Goal: Information Seeking & Learning: Check status

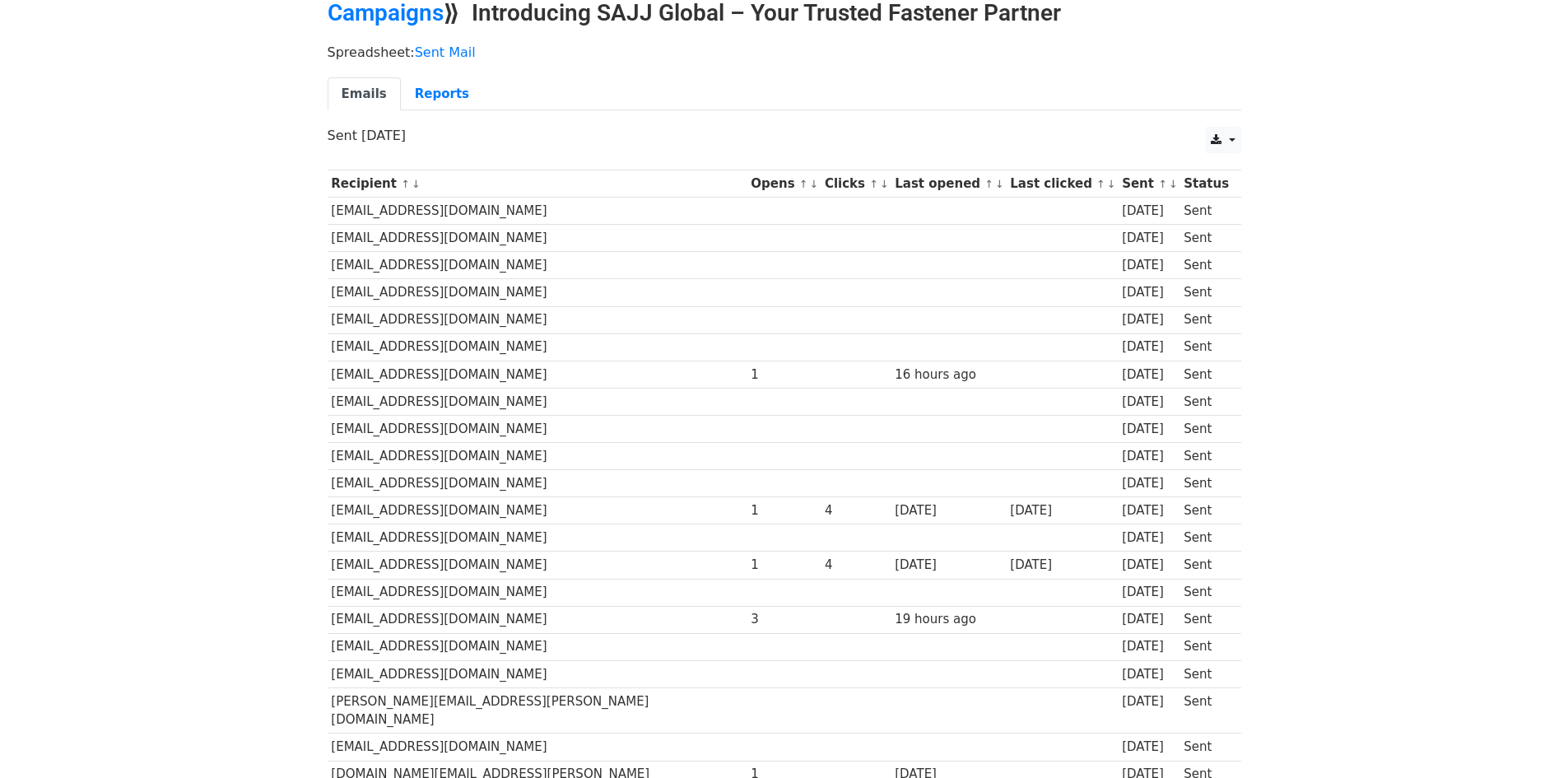
scroll to position [77, 0]
click at [427, 105] on link "Reports" at bounding box center [442, 95] width 82 height 34
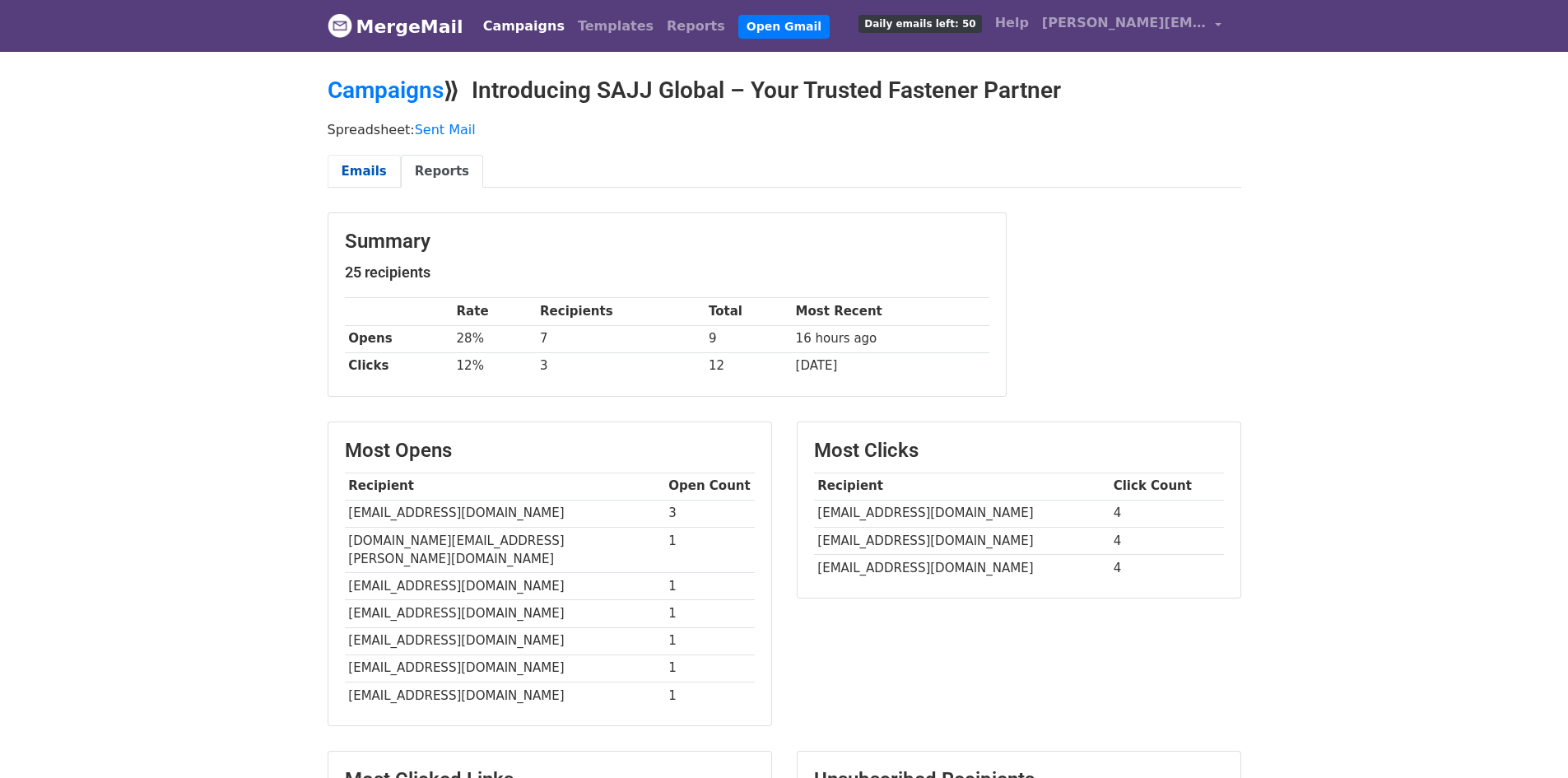
click at [353, 166] on link "Emails" at bounding box center [364, 172] width 73 height 34
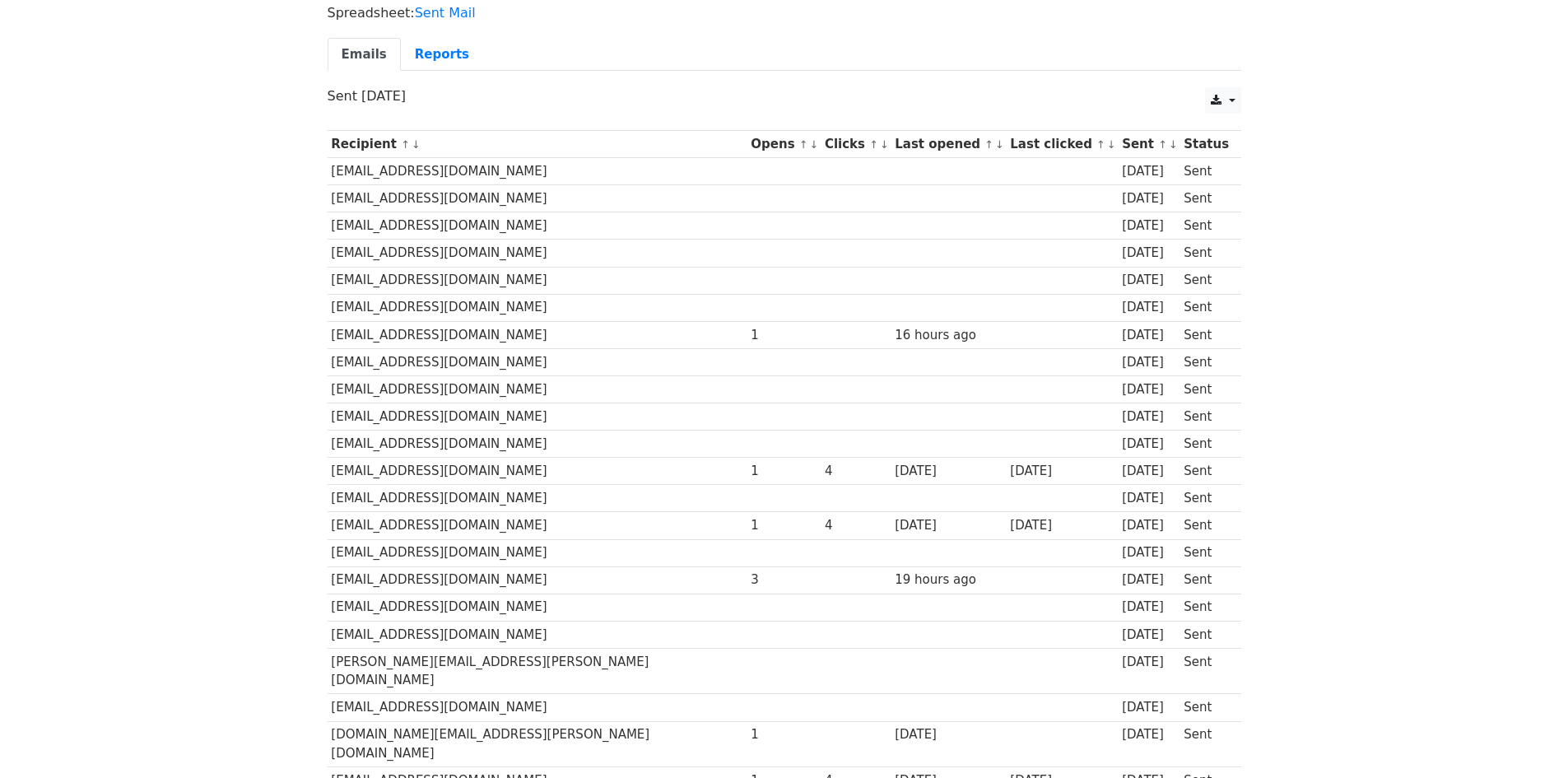
scroll to position [324, 0]
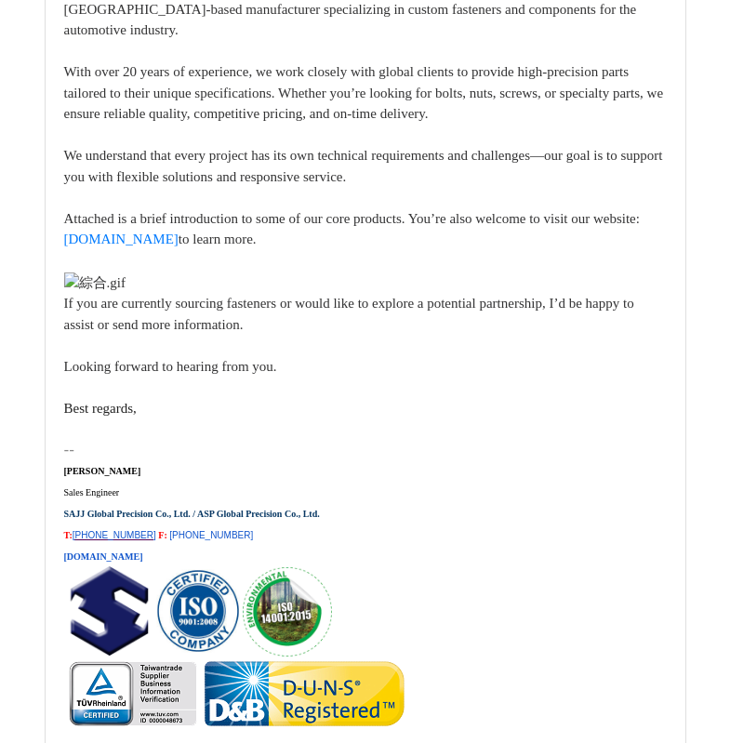
scroll to position [25680, 0]
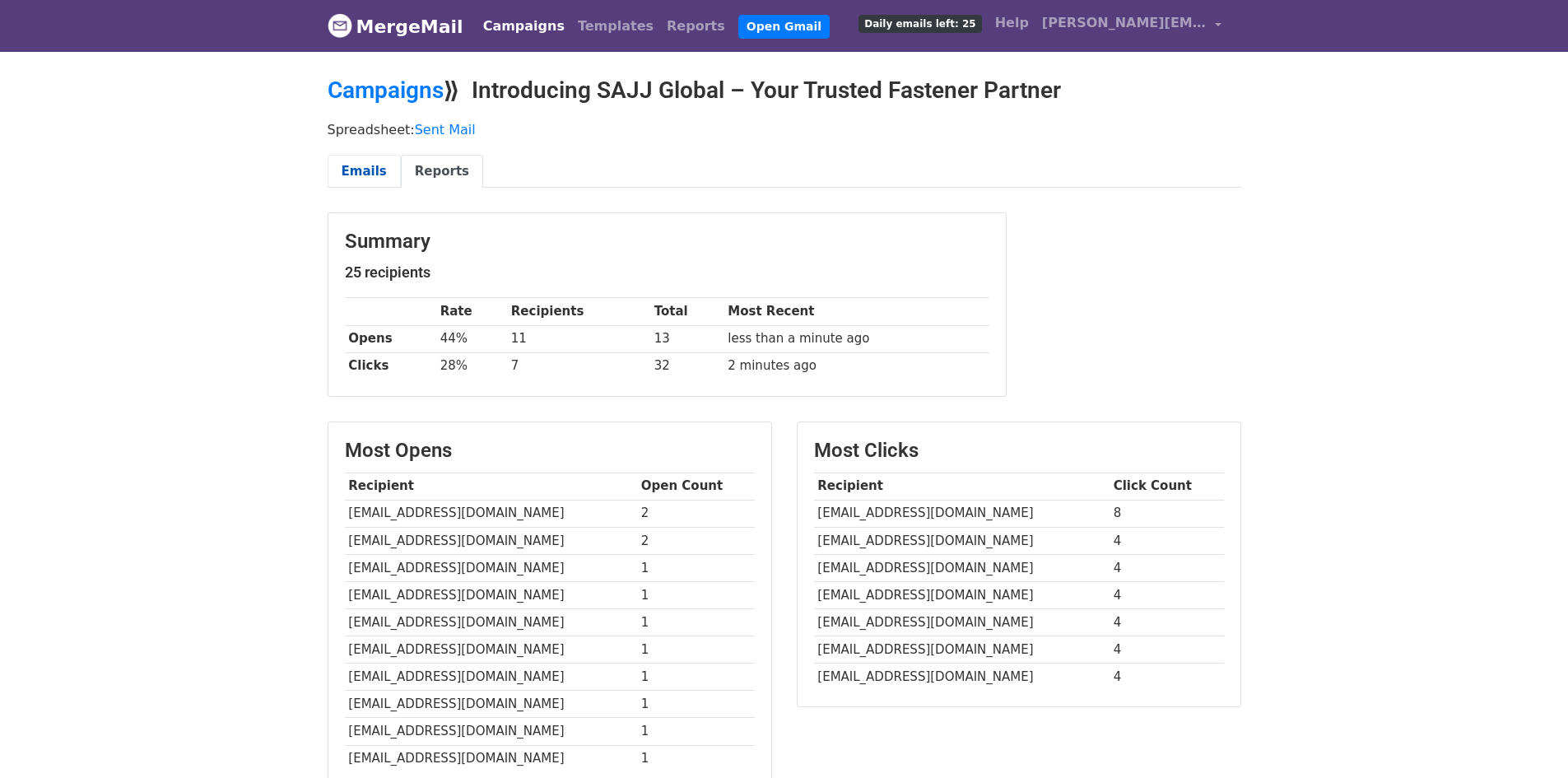
click at [363, 177] on link "Emails" at bounding box center [364, 172] width 73 height 34
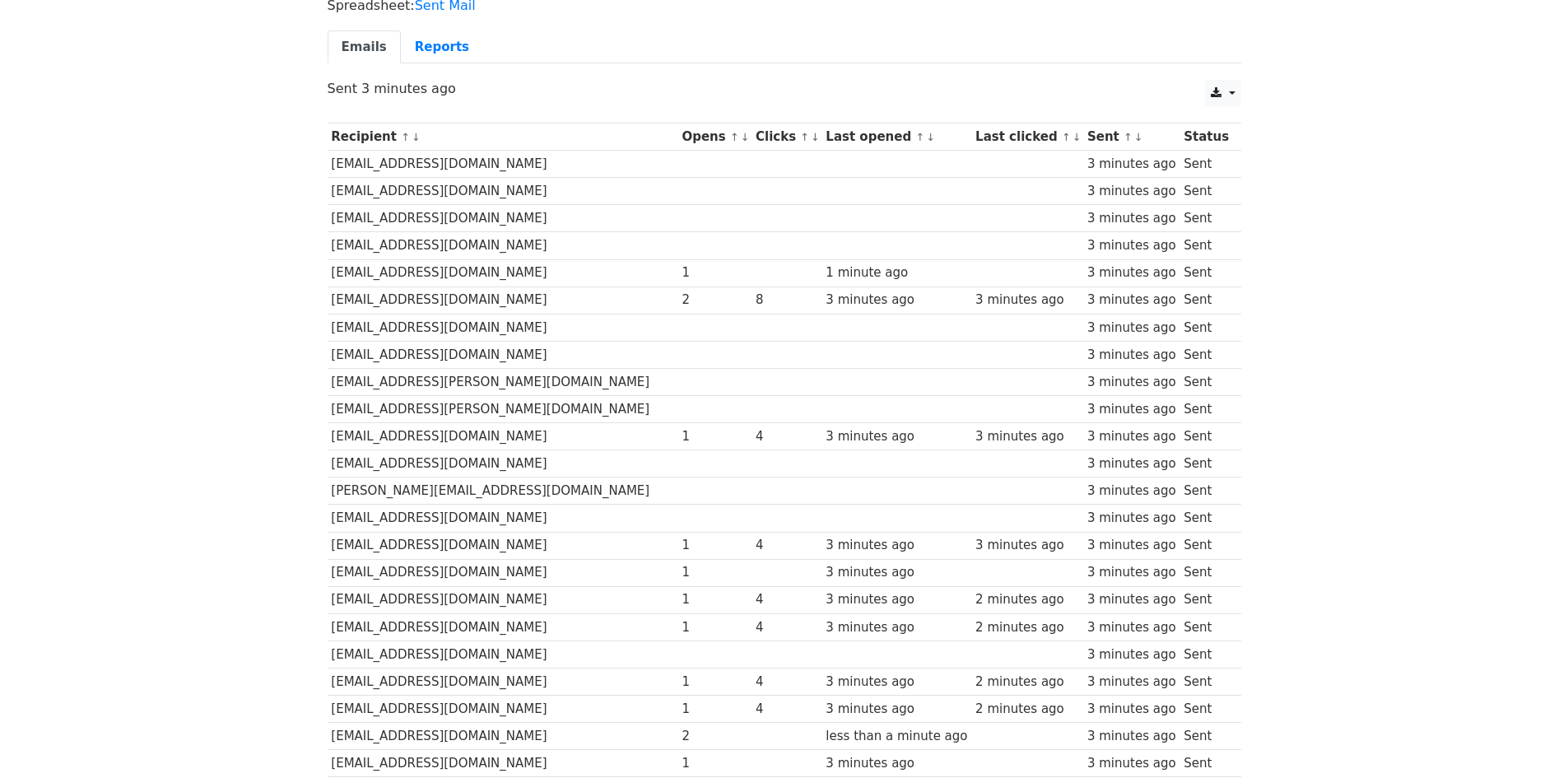
scroll to position [120, 0]
click at [439, 50] on link "Reports" at bounding box center [442, 51] width 82 height 34
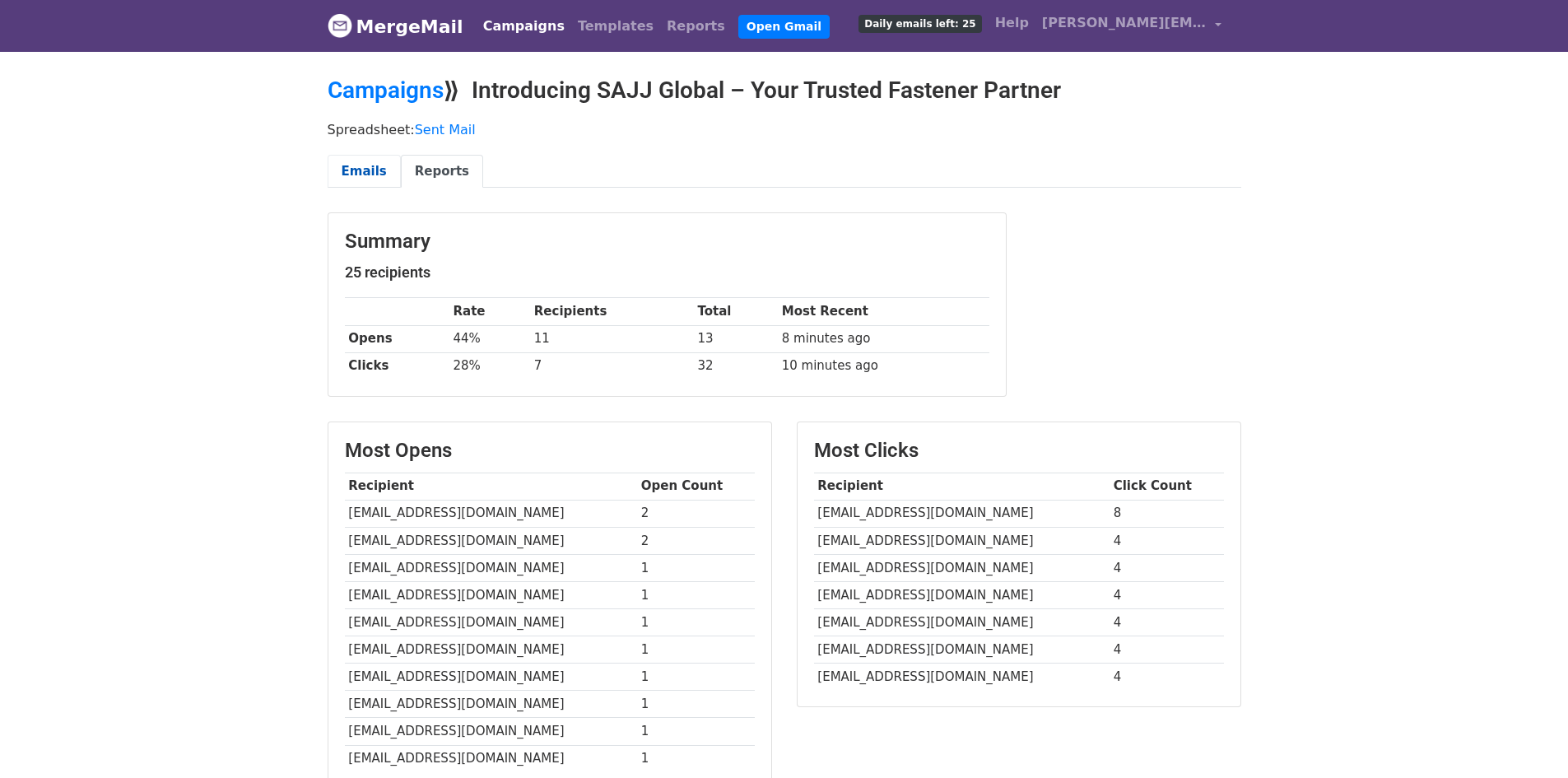
click at [350, 162] on link "Emails" at bounding box center [364, 172] width 73 height 34
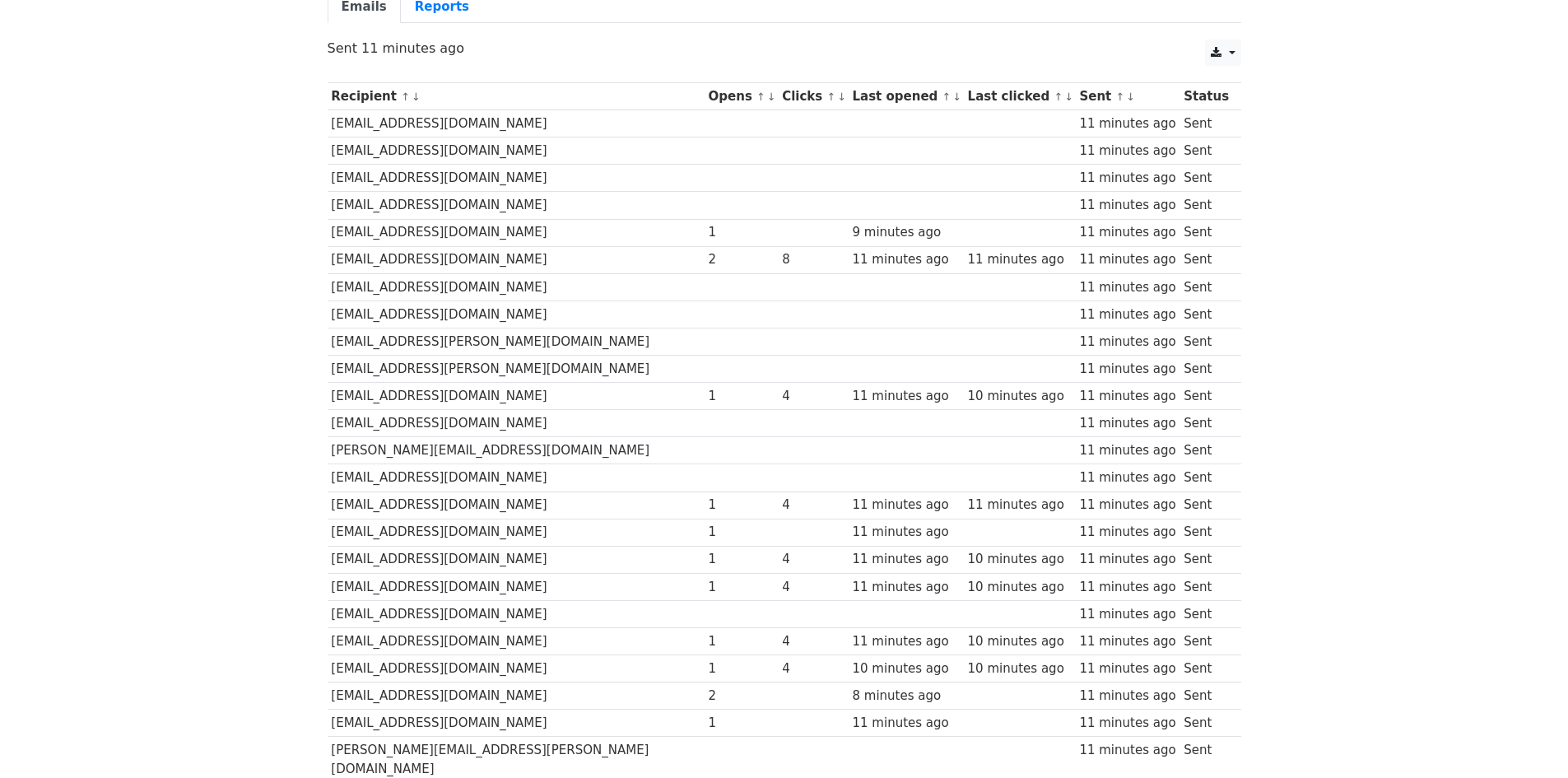
scroll to position [324, 0]
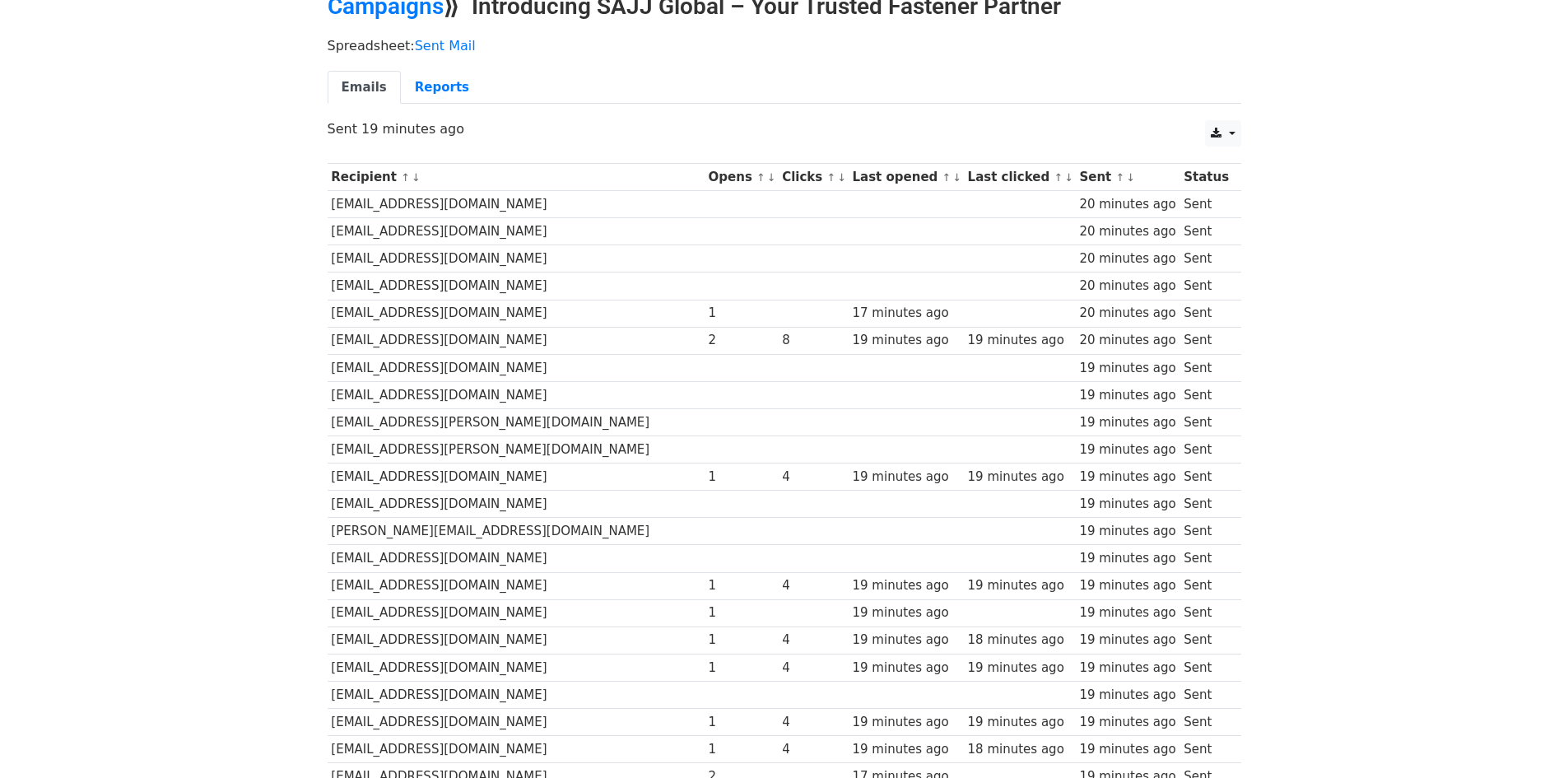
scroll to position [82, 0]
click at [411, 84] on link "Reports" at bounding box center [442, 89] width 82 height 34
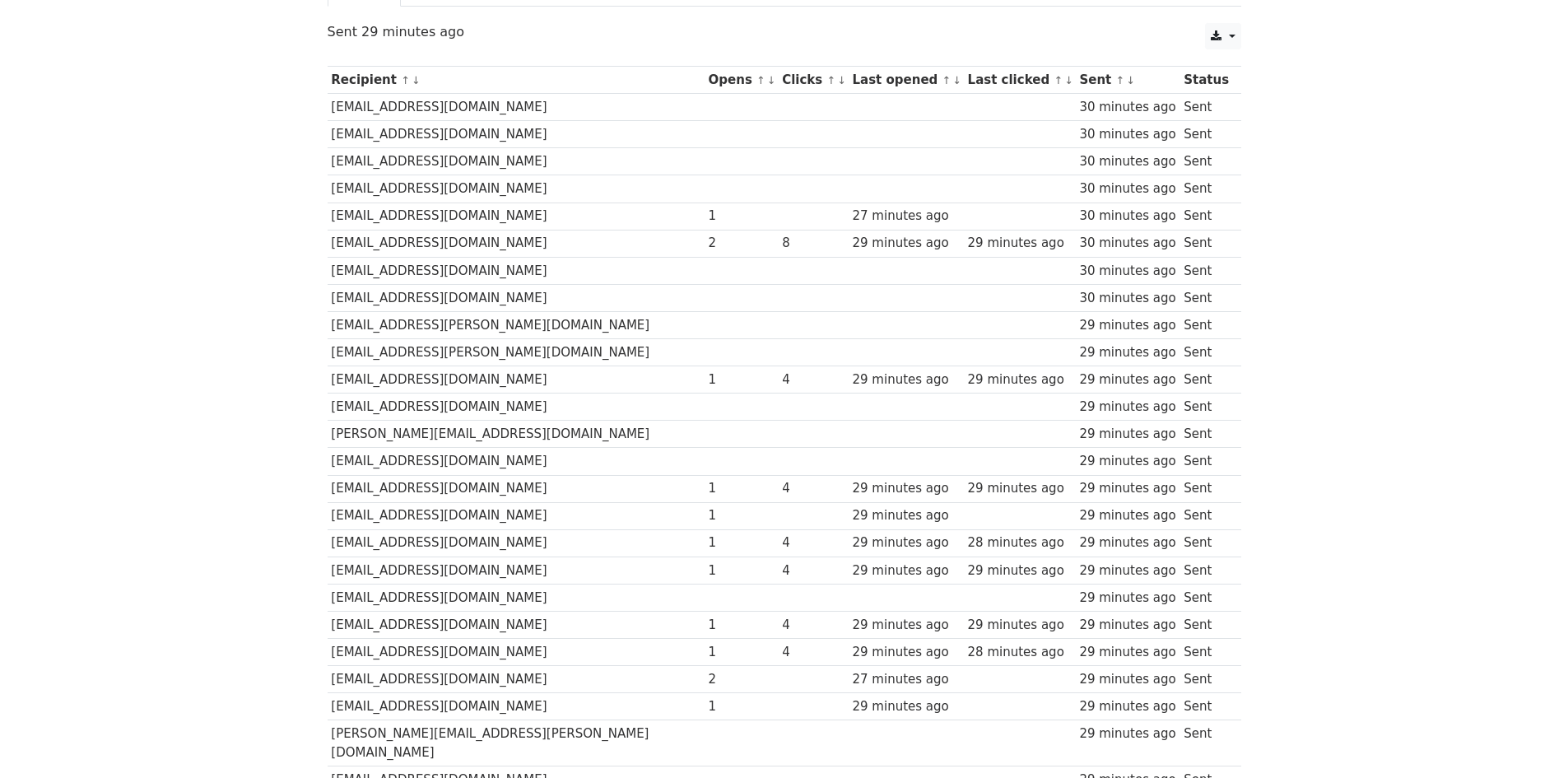
scroll to position [247, 0]
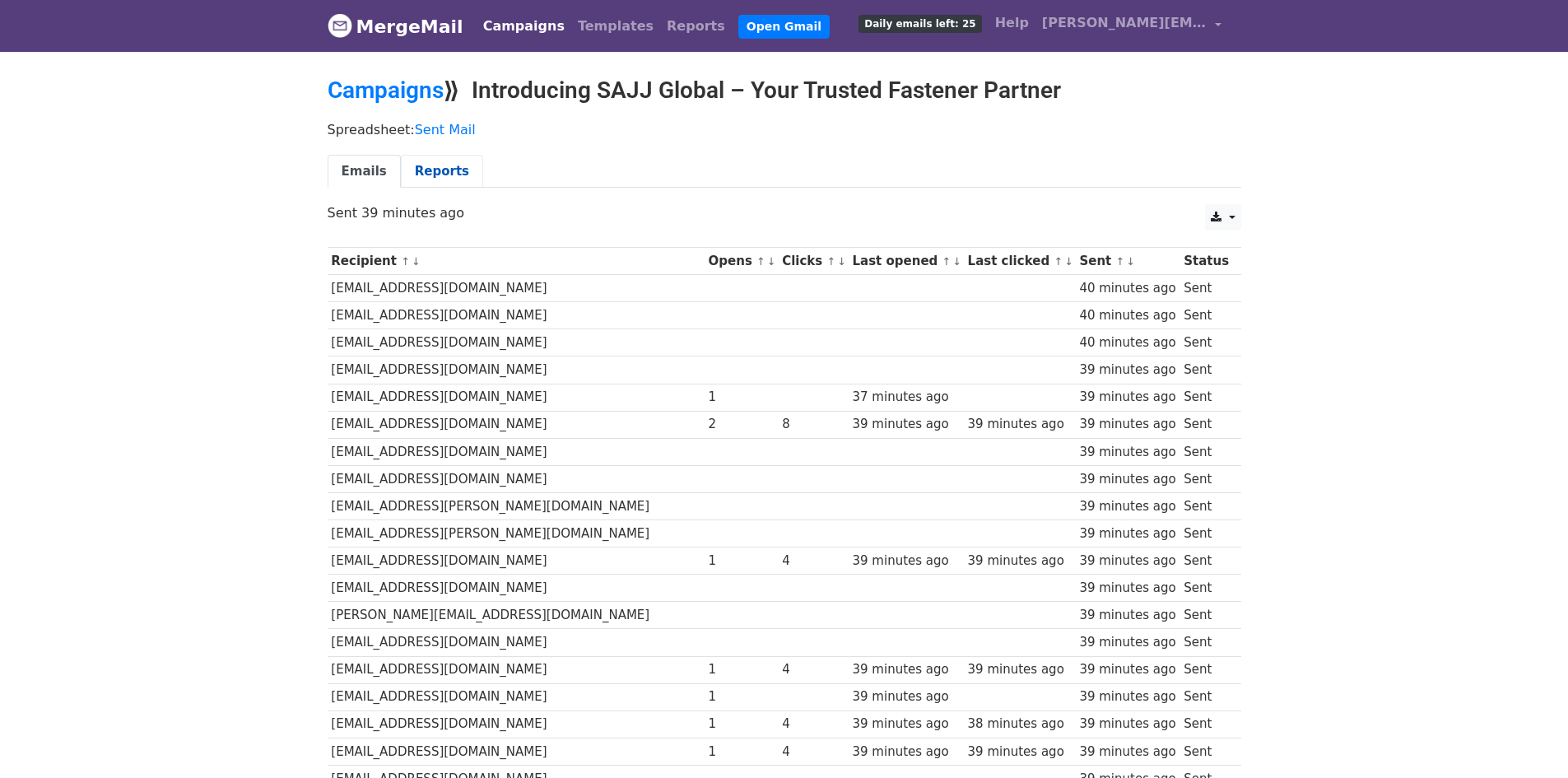
click at [448, 181] on link "Reports" at bounding box center [442, 172] width 82 height 34
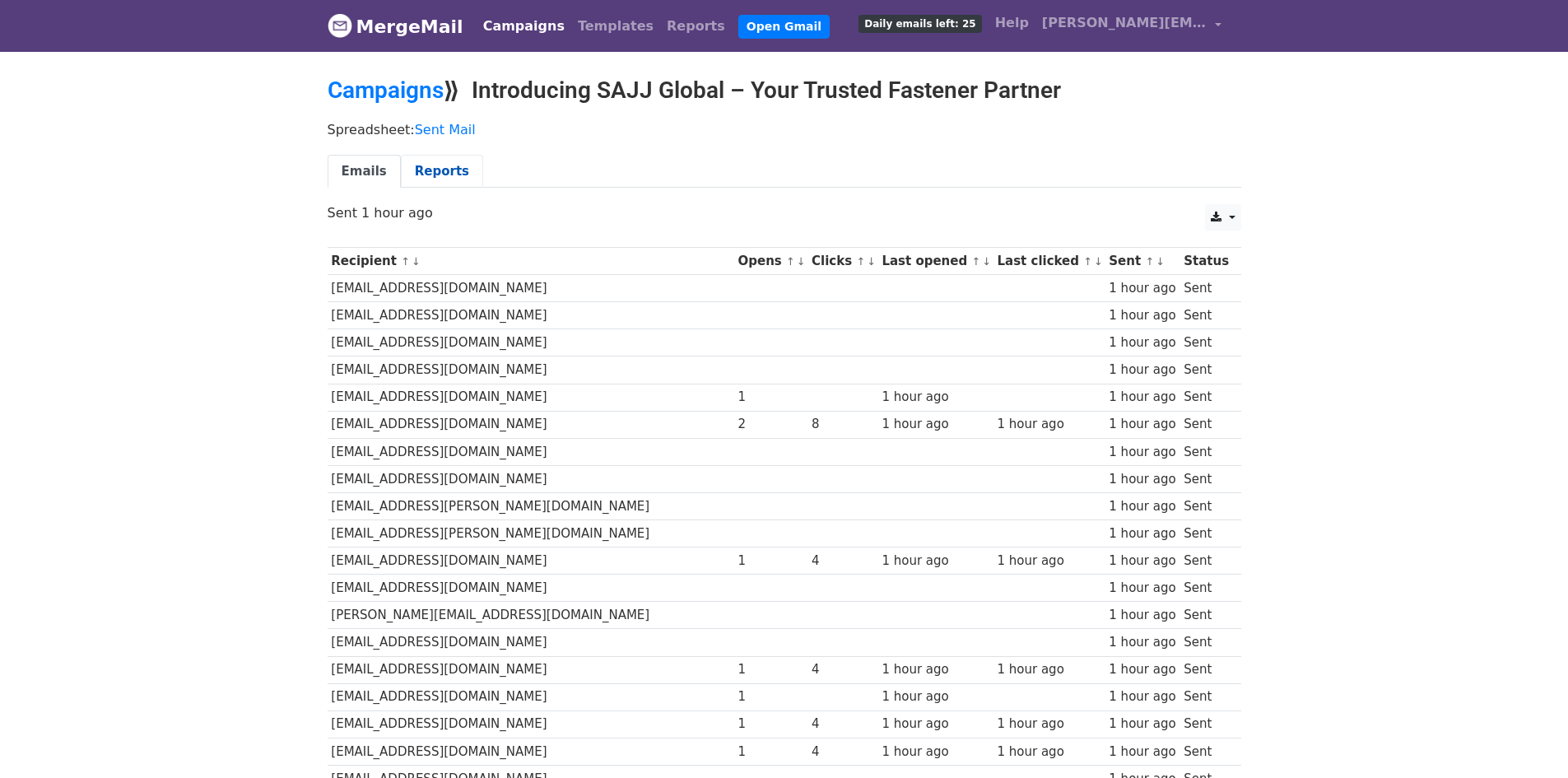
click at [455, 180] on link "Reports" at bounding box center [442, 172] width 82 height 34
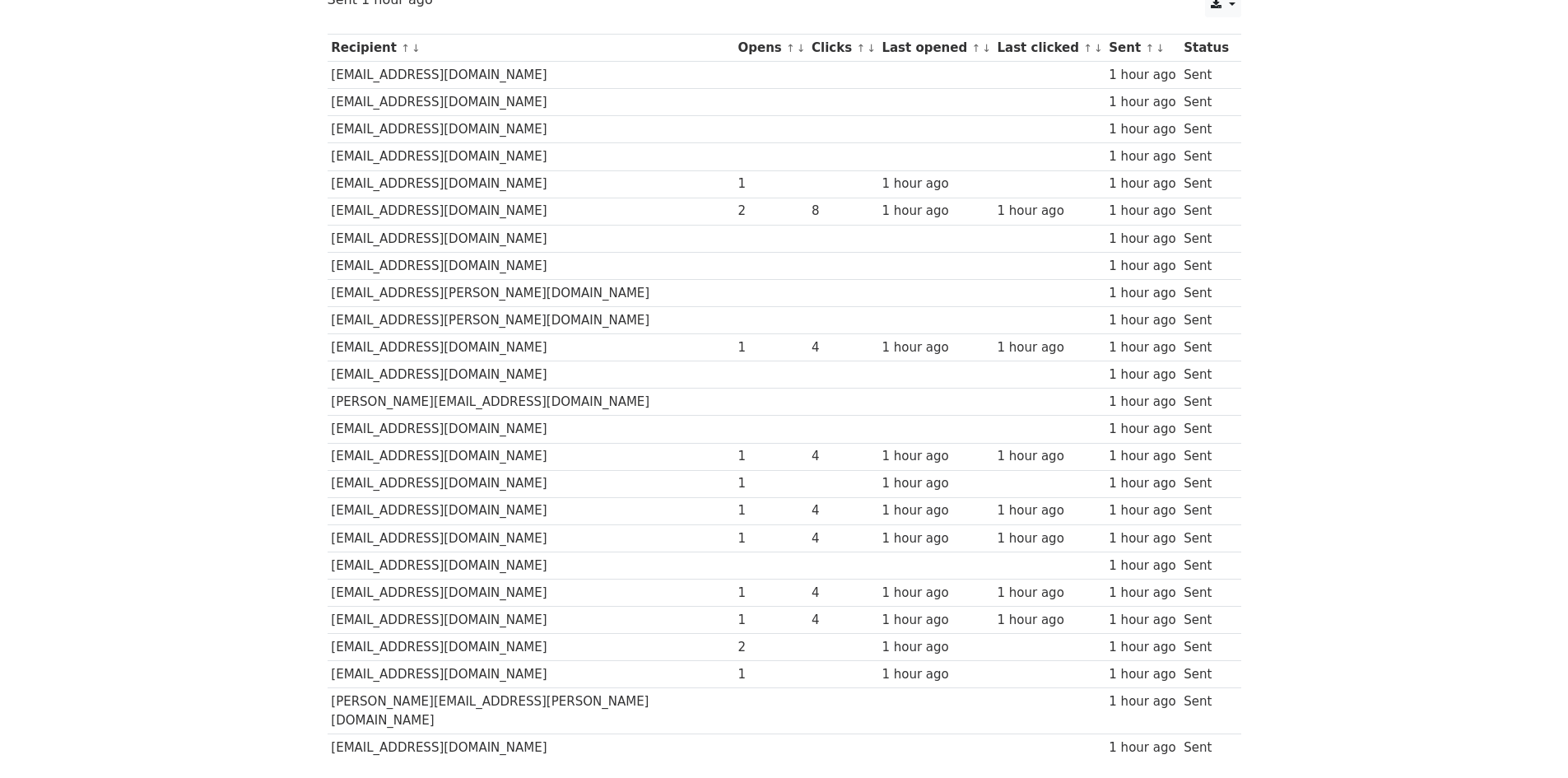
scroll to position [247, 0]
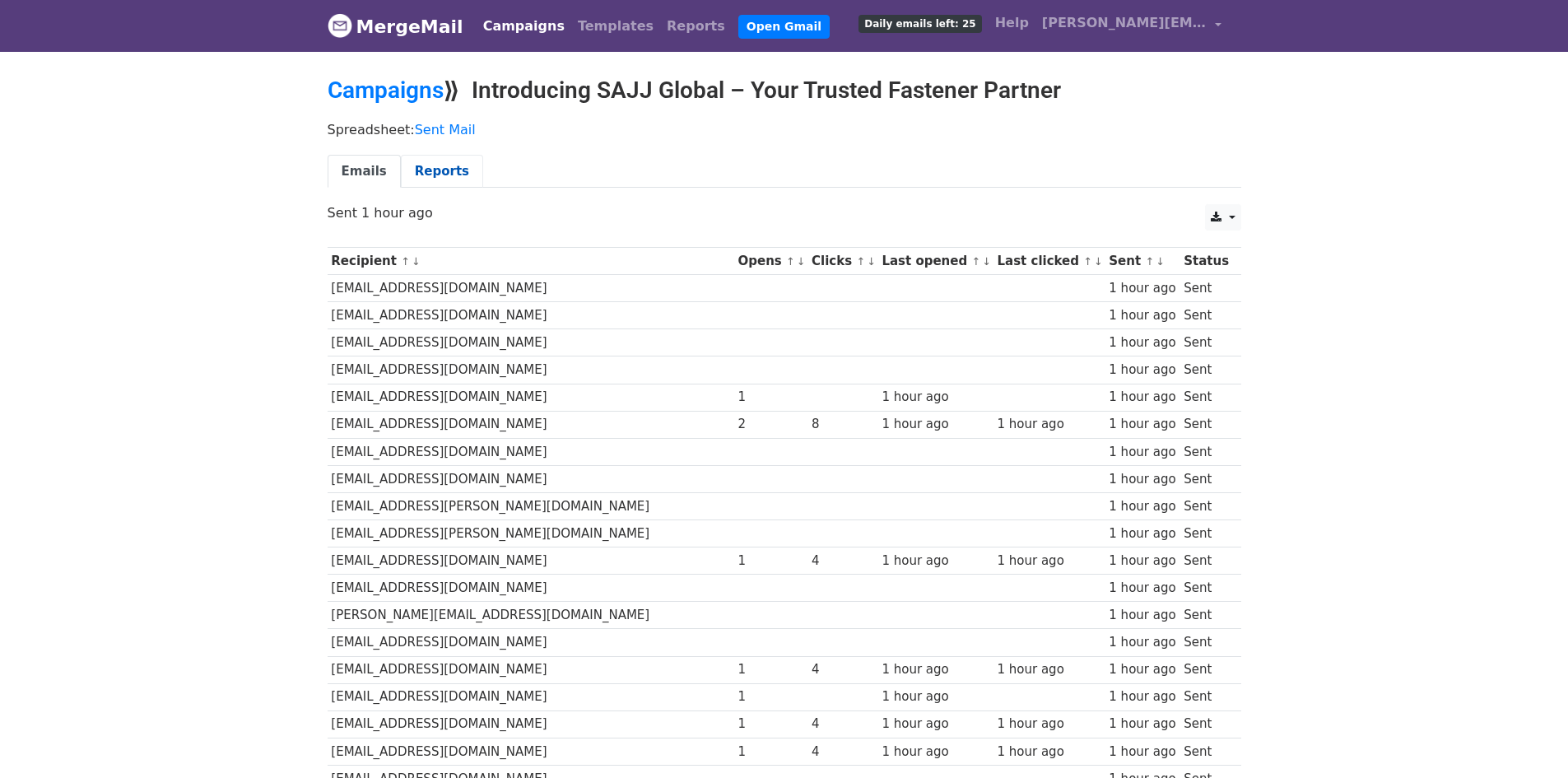
click at [441, 174] on link "Reports" at bounding box center [442, 172] width 82 height 34
click at [430, 180] on link "Reports" at bounding box center [442, 172] width 82 height 34
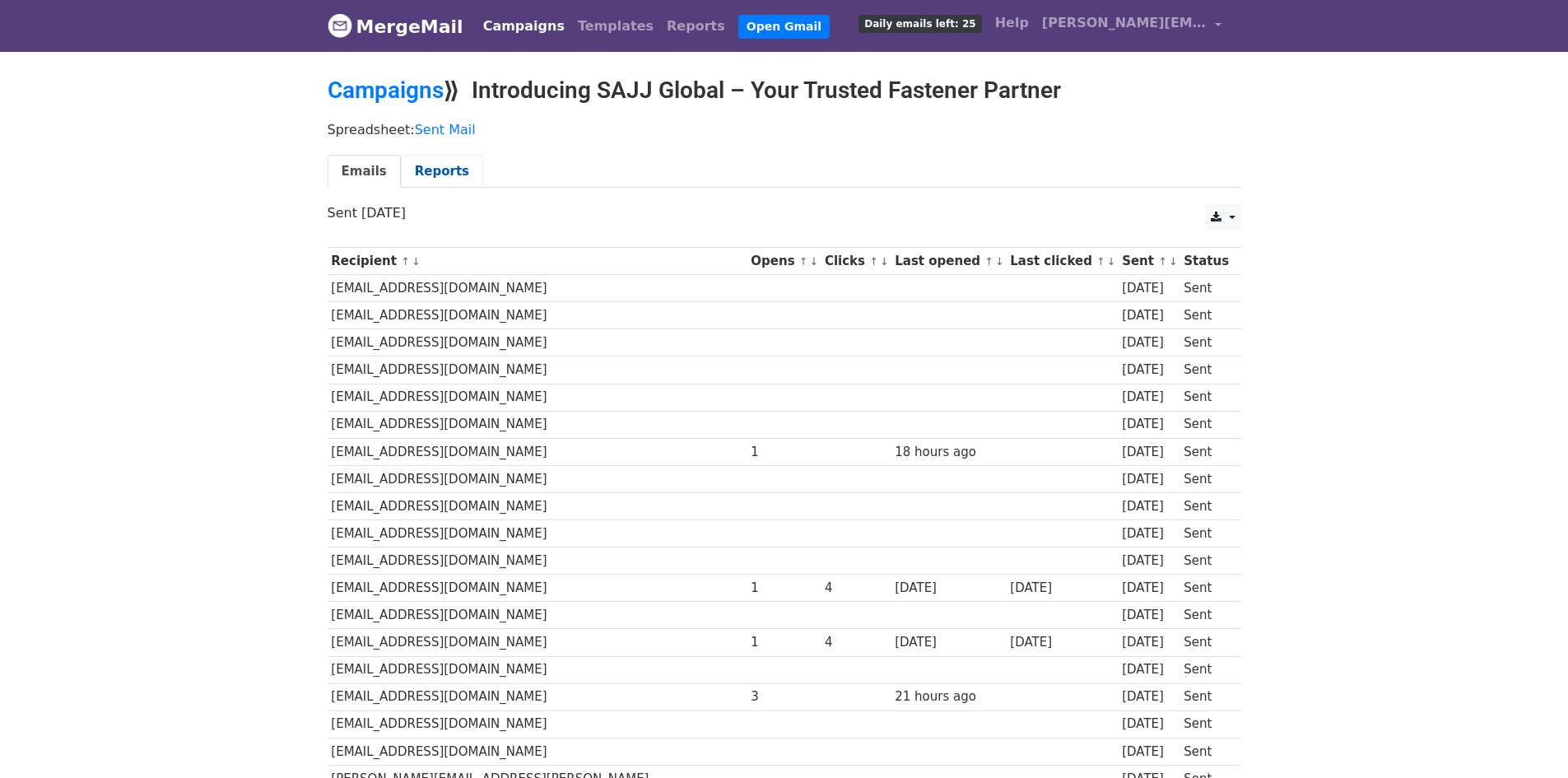
click at [420, 167] on link "Reports" at bounding box center [442, 172] width 82 height 34
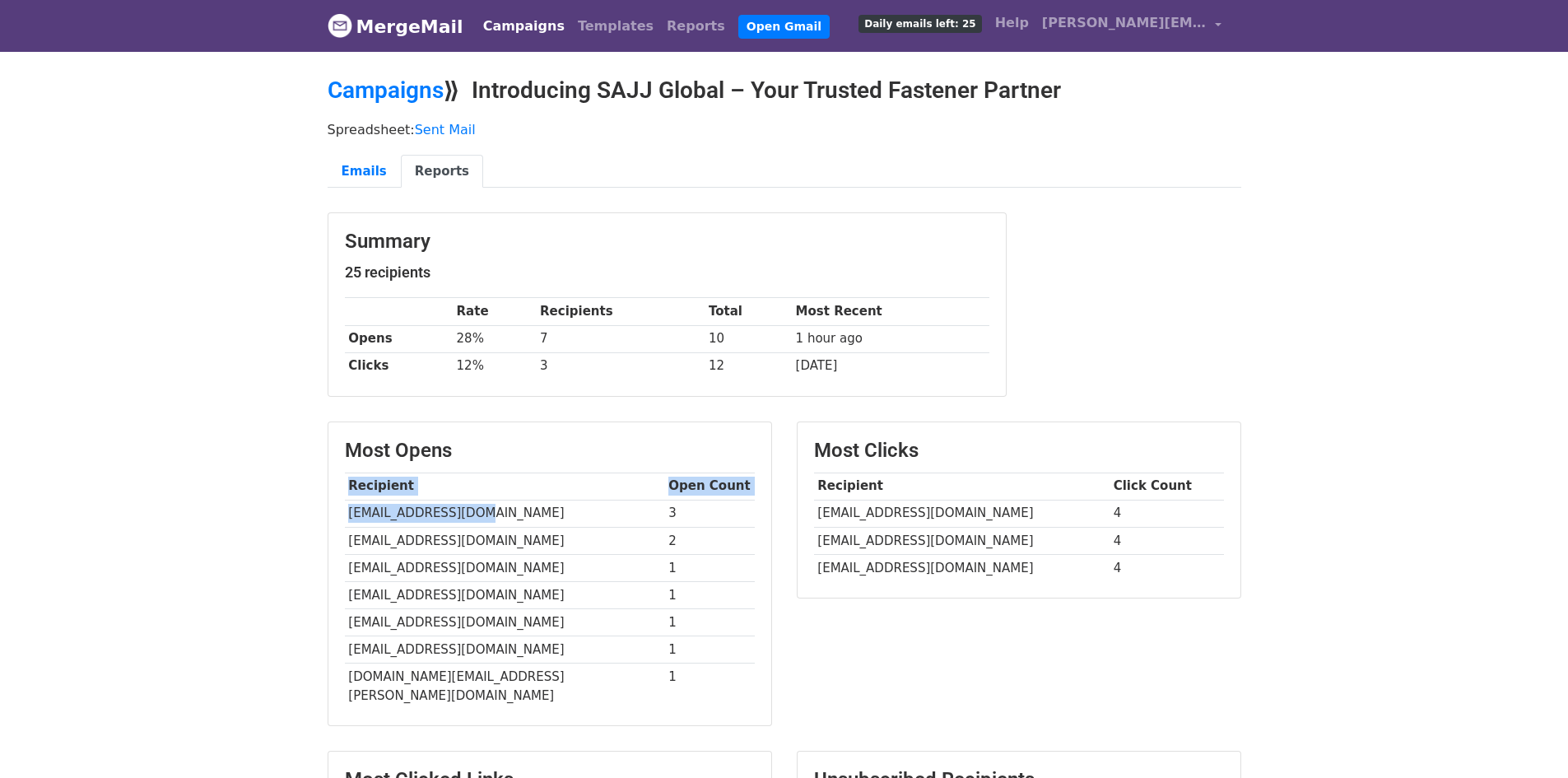
drag, startPoint x: 343, startPoint y: 504, endPoint x: 492, endPoint y: 509, distance: 149.1
click at [492, 508] on div "Most Opens Recipient Open Count tuttlemfg@gmail.com 3 info@juraschrauben.de 2 e…" at bounding box center [550, 574] width 443 height 303
click at [491, 509] on td "tuttlemfg@gmail.com" at bounding box center [505, 513] width 320 height 27
drag, startPoint x: 350, startPoint y: 516, endPoint x: 475, endPoint y: 515, distance: 125.0
click at [475, 515] on td "tuttlemfg@gmail.com" at bounding box center [505, 513] width 320 height 27
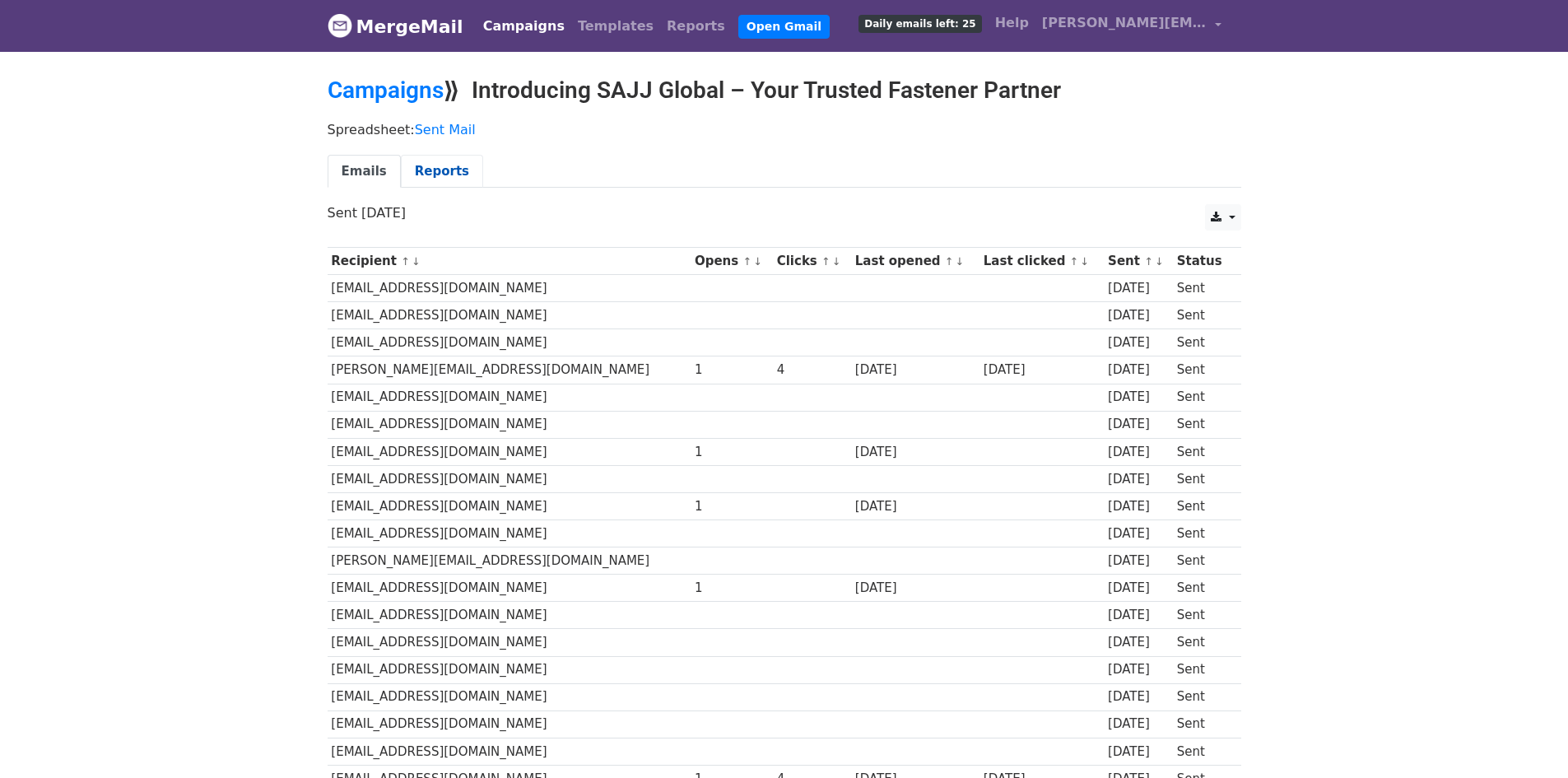
click at [422, 173] on link "Reports" at bounding box center [442, 172] width 82 height 34
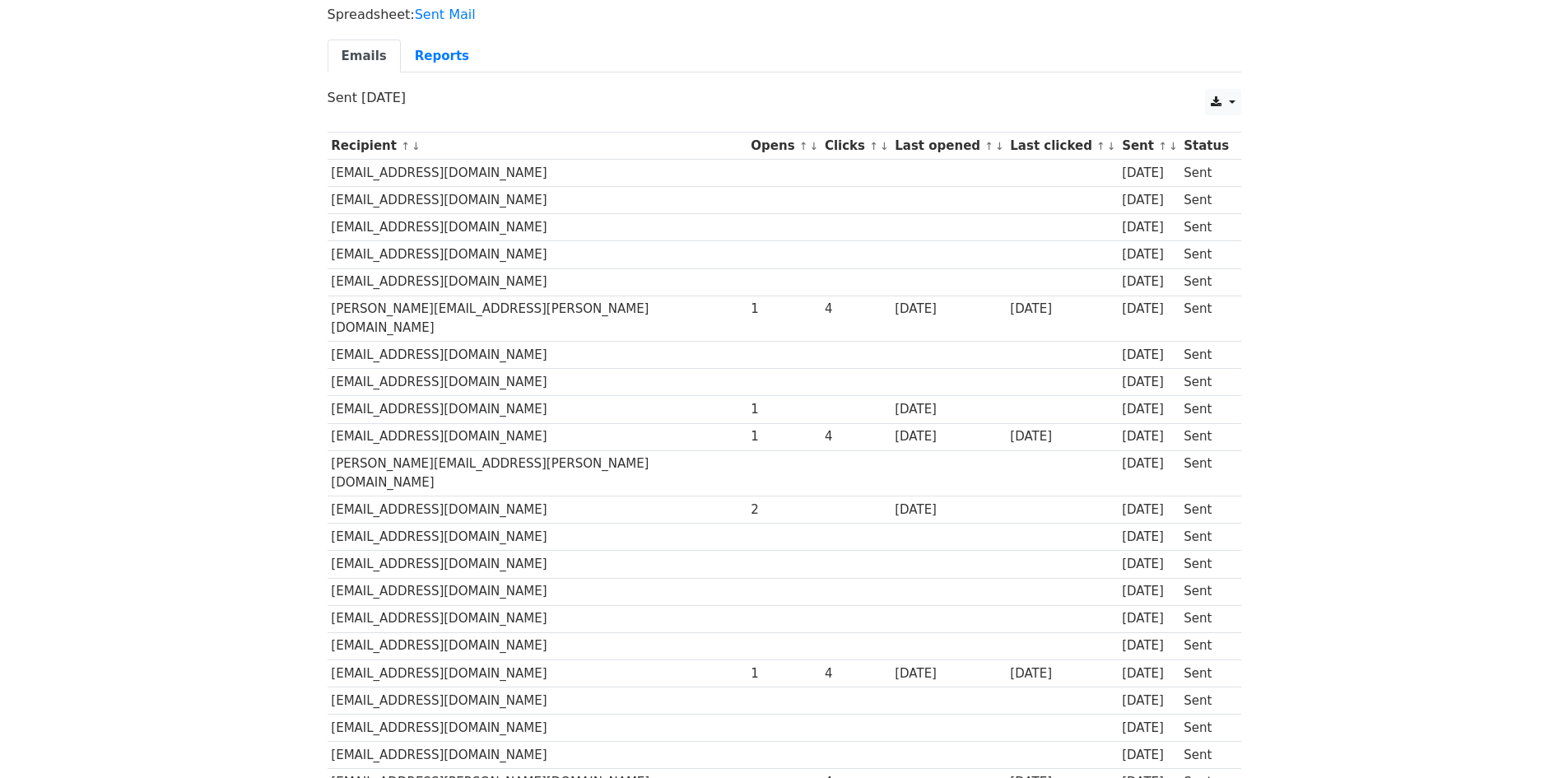
scroll to position [77, 0]
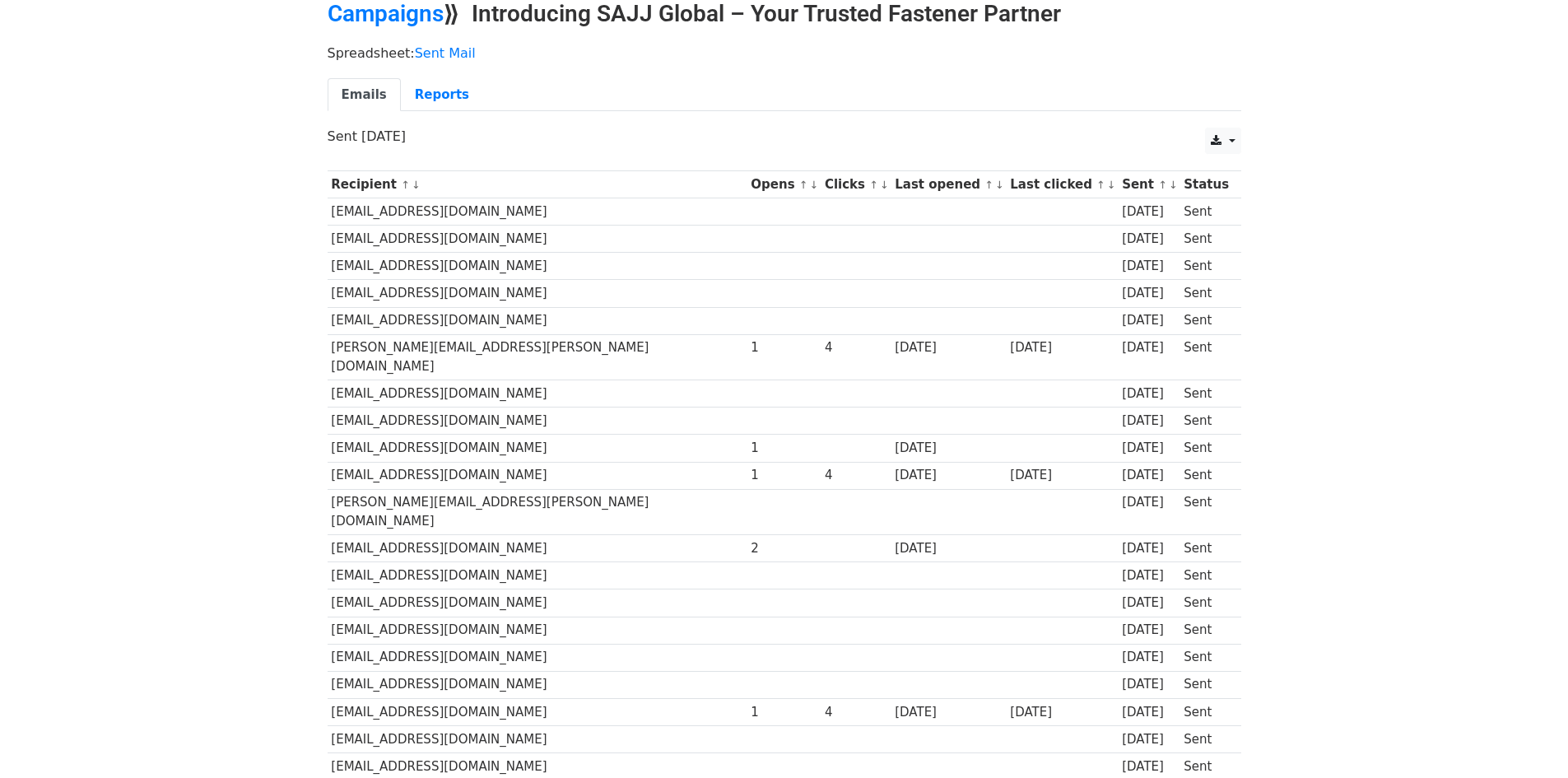
click at [430, 112] on div "Emails Reports" at bounding box center [784, 98] width 939 height 42
click at [431, 107] on link "Reports" at bounding box center [442, 95] width 82 height 34
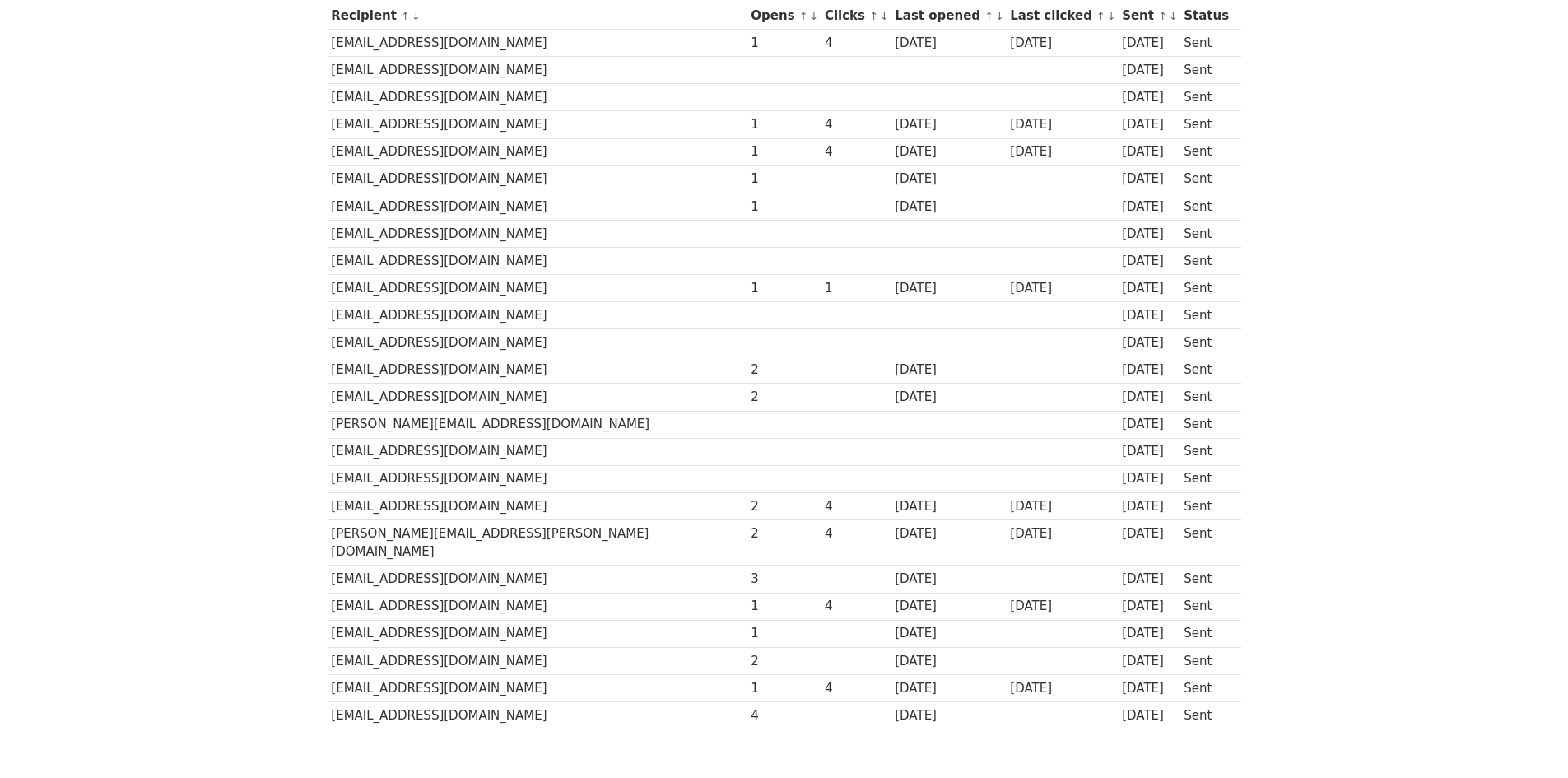
scroll to position [159, 0]
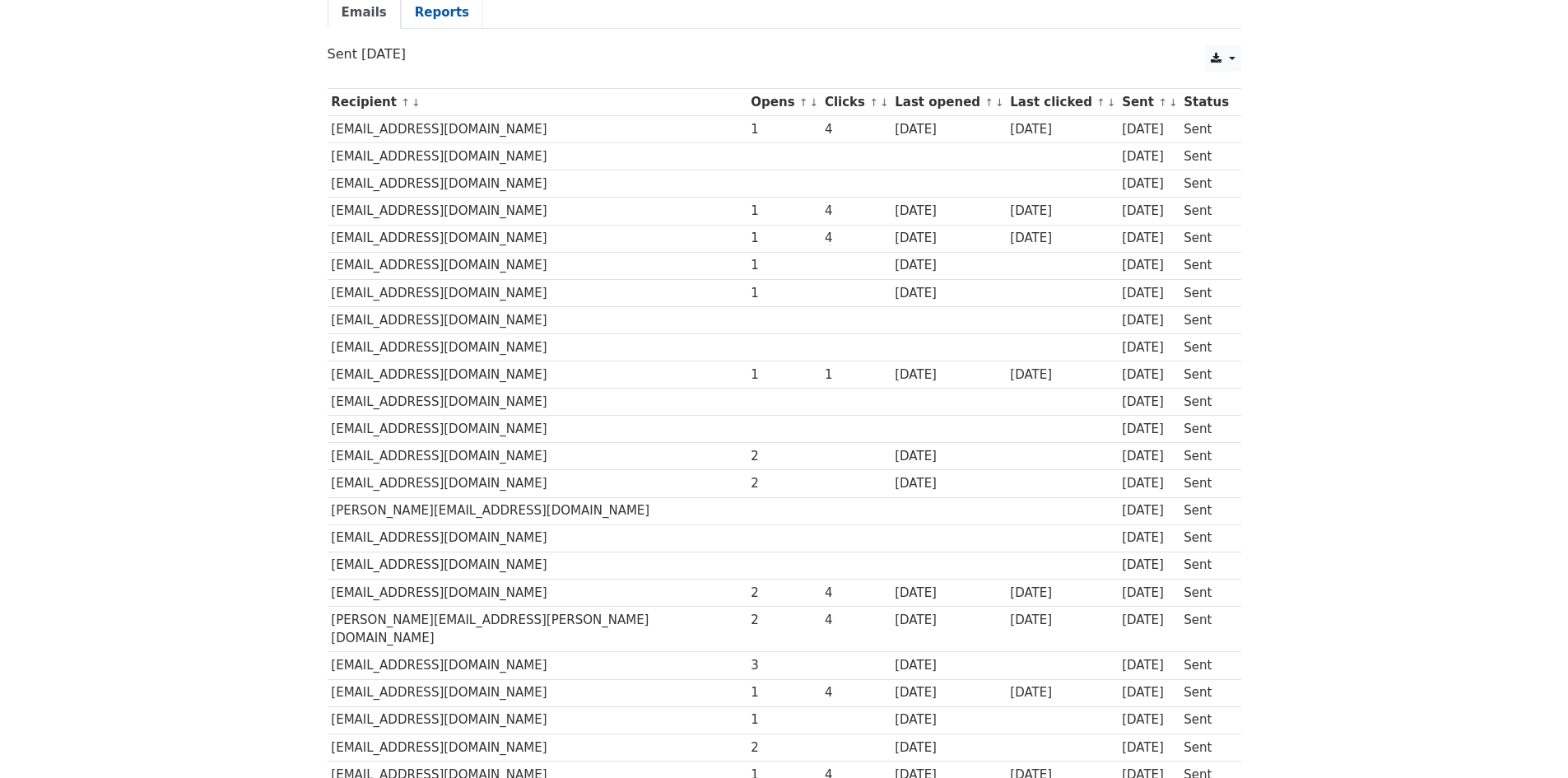
click at [438, 20] on link "Reports" at bounding box center [442, 12] width 82 height 34
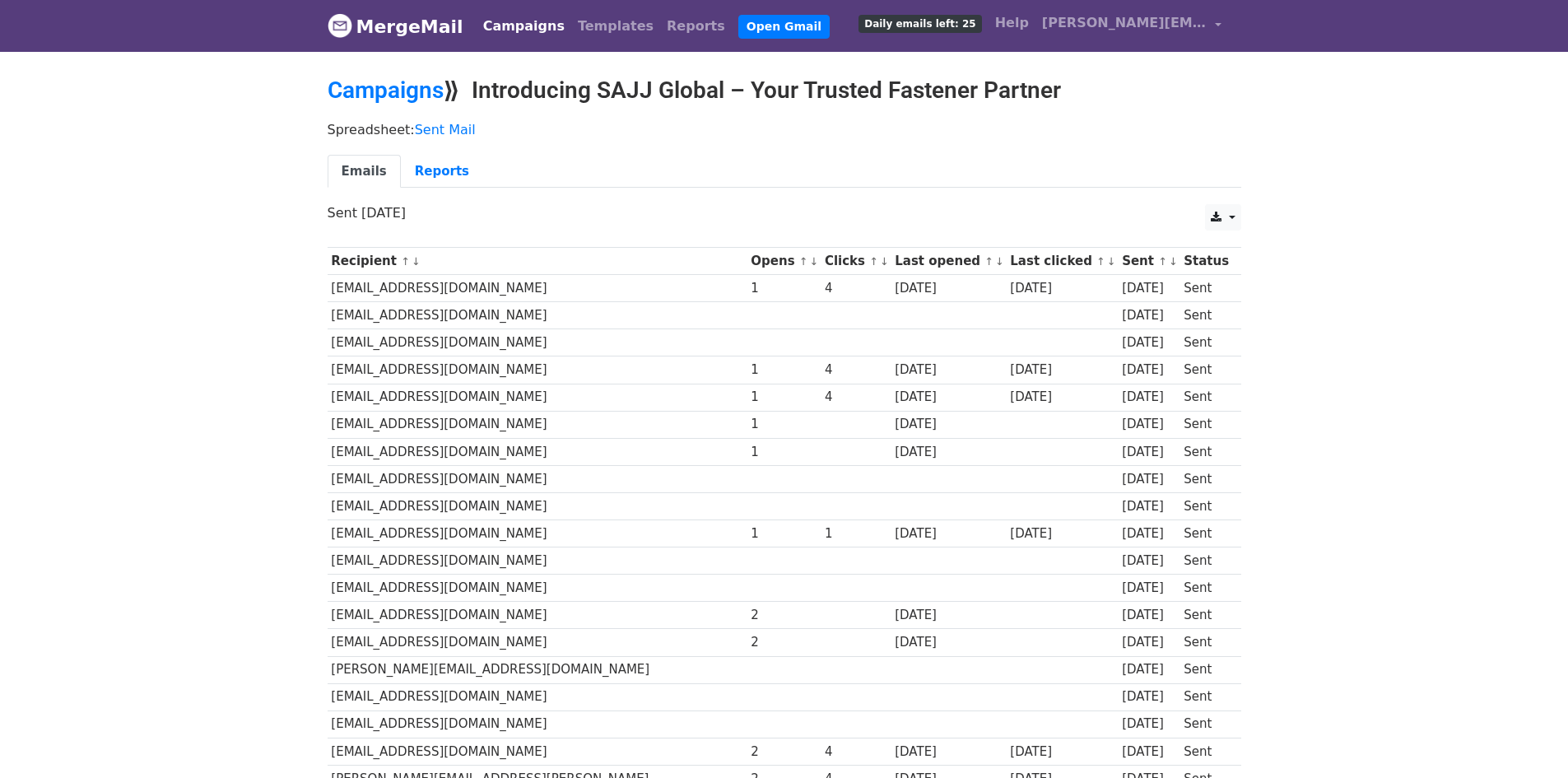
scroll to position [165, 0]
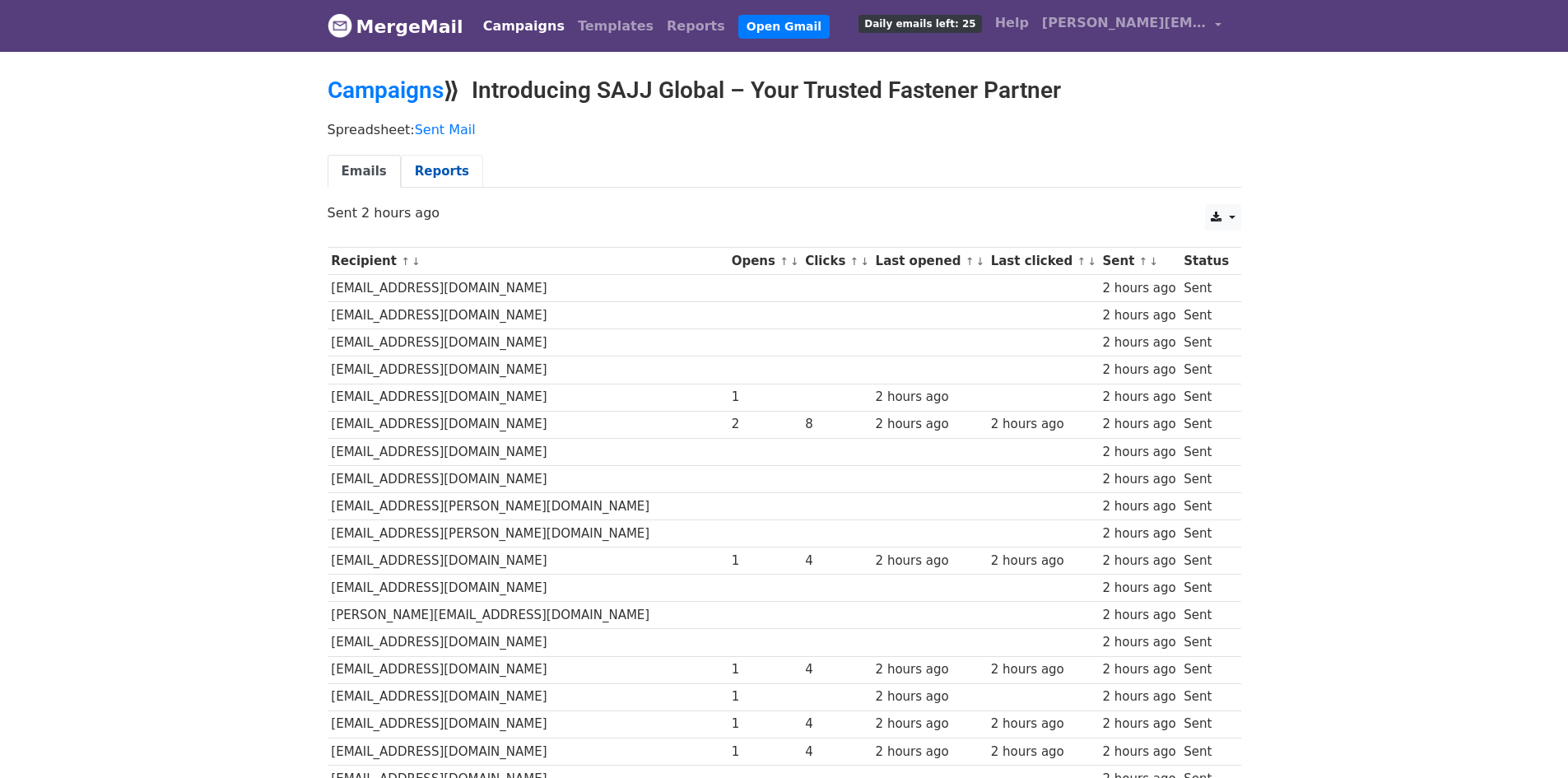
click at [440, 173] on link "Reports" at bounding box center [442, 172] width 82 height 34
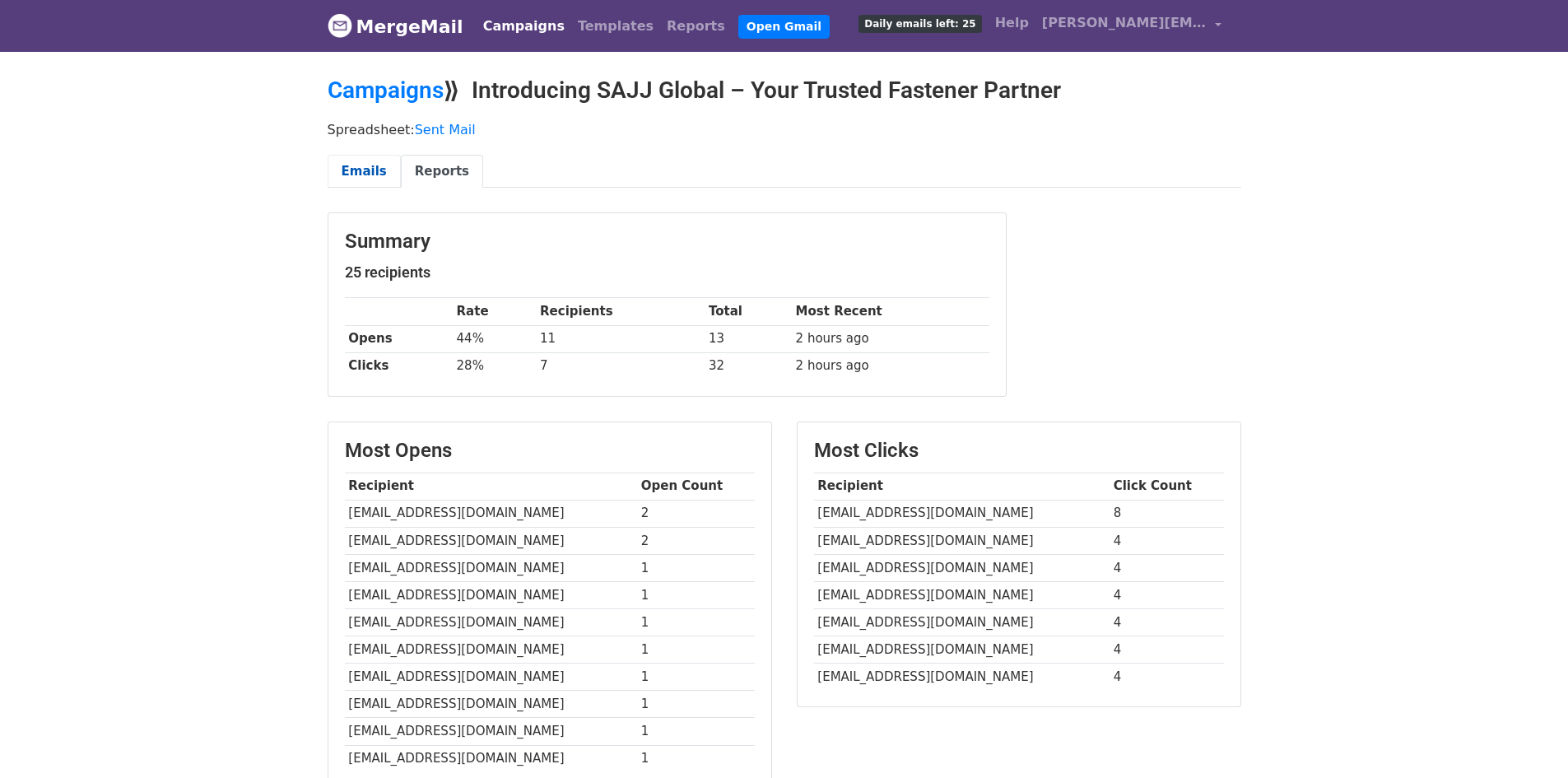
click at [365, 173] on link "Emails" at bounding box center [364, 172] width 73 height 34
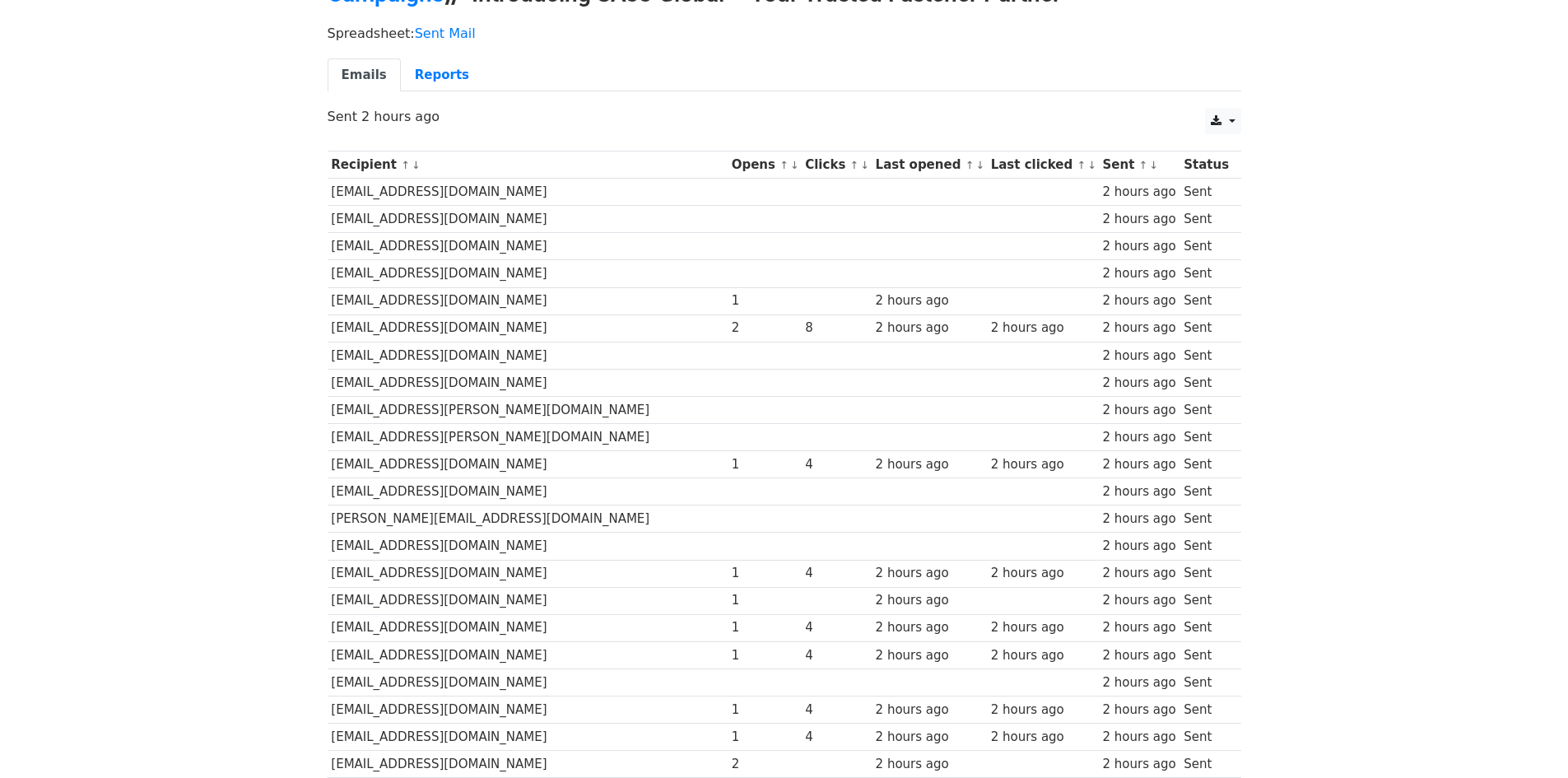
scroll to position [247, 0]
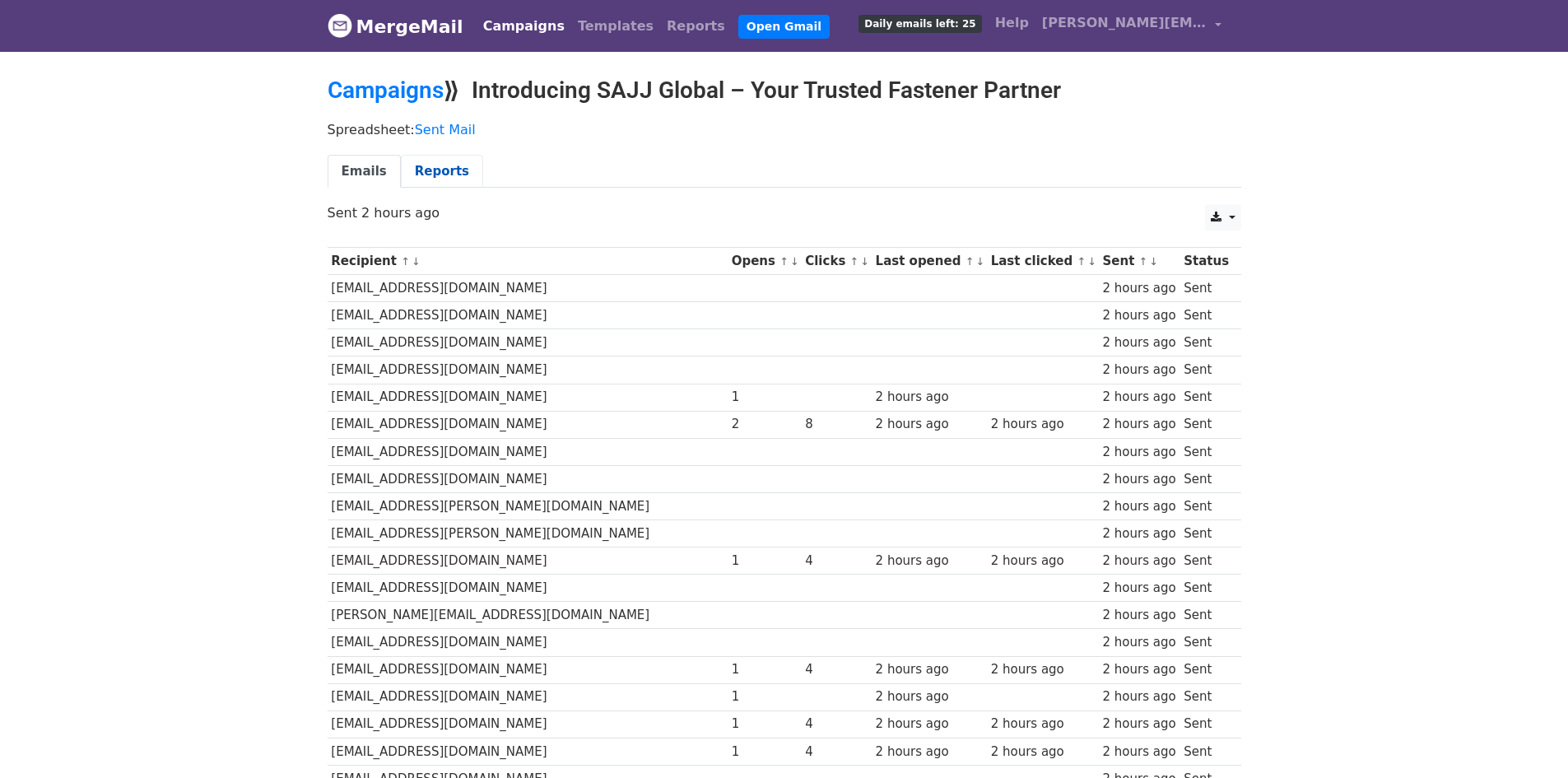
click at [432, 173] on link "Reports" at bounding box center [442, 172] width 82 height 34
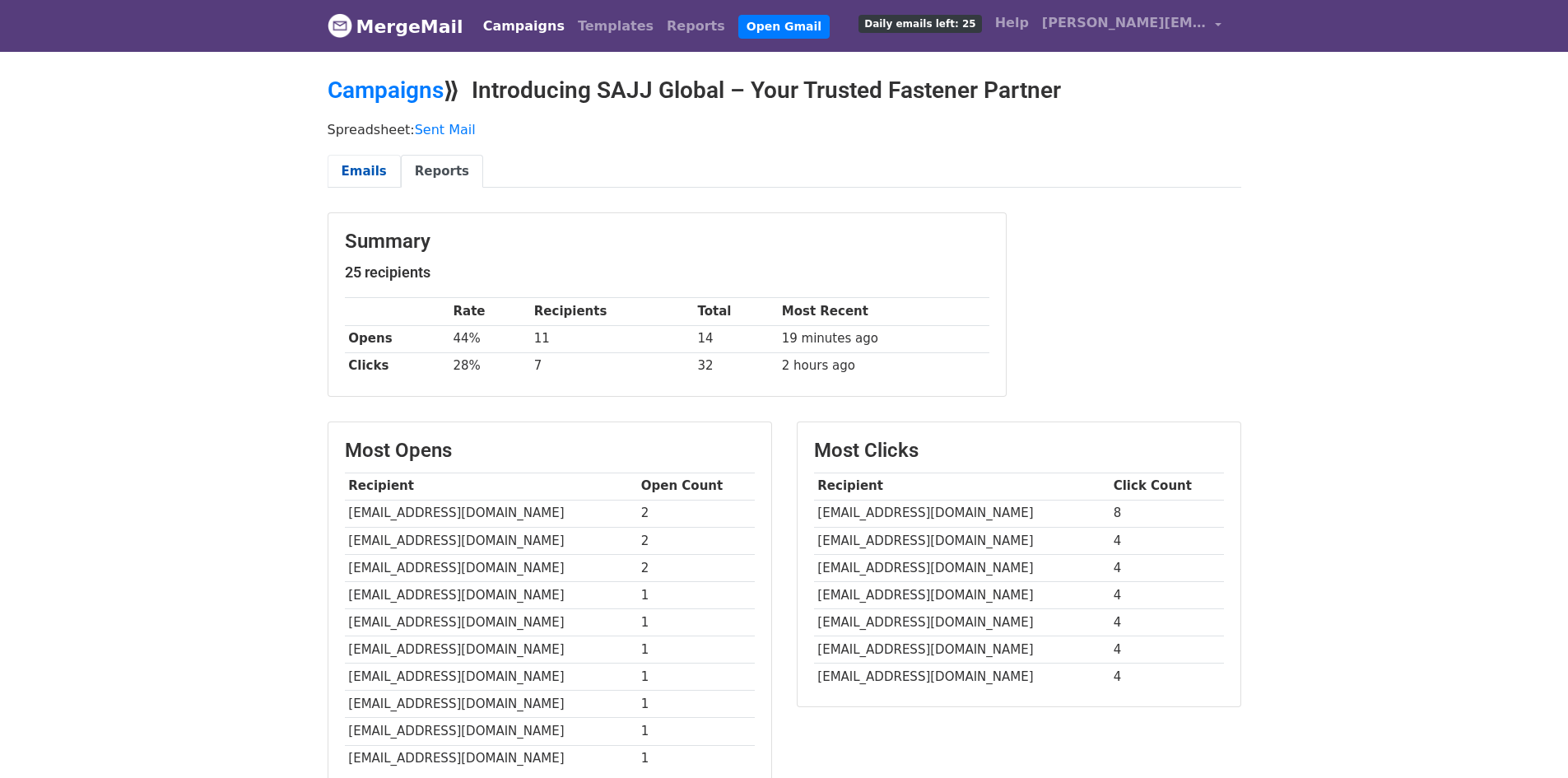
click at [352, 160] on link "Emails" at bounding box center [364, 172] width 73 height 34
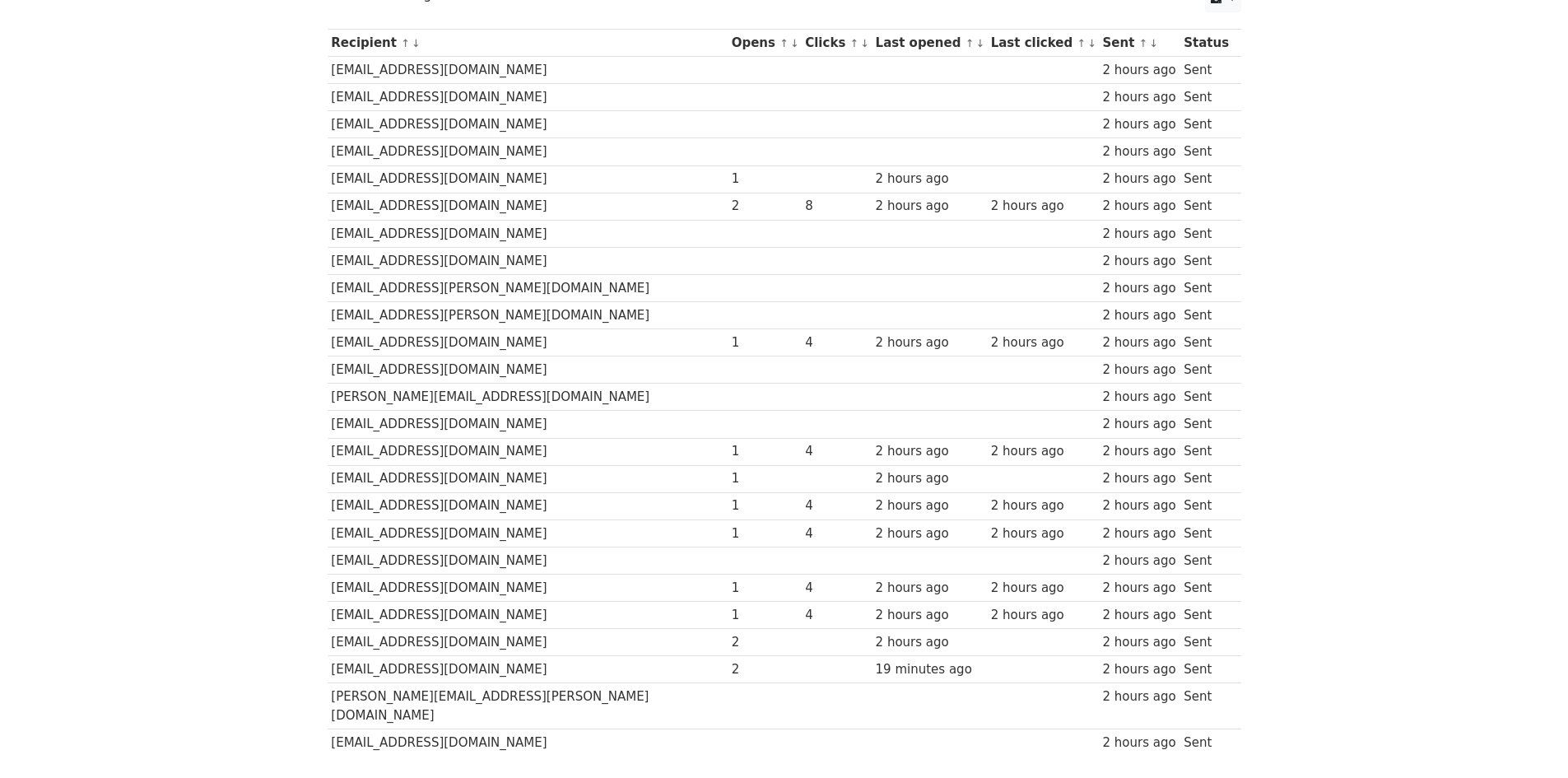
scroll to position [247, 0]
